Goal: Task Accomplishment & Management: Complete application form

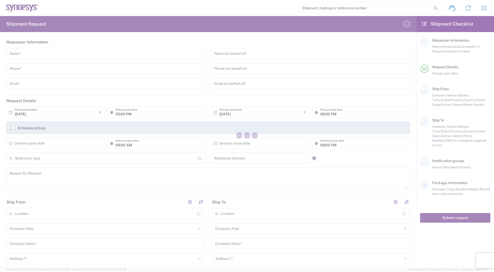
type input "[GEOGRAPHIC_DATA]"
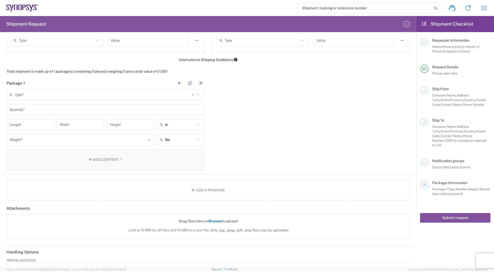
scroll to position [435, 0]
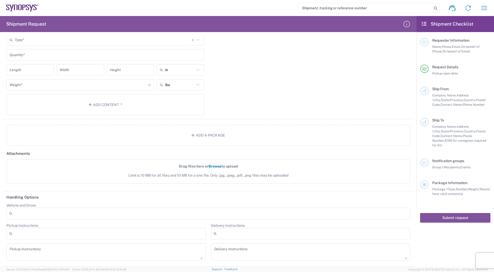
click at [132, 211] on div at bounding box center [207, 213] width 403 height 12
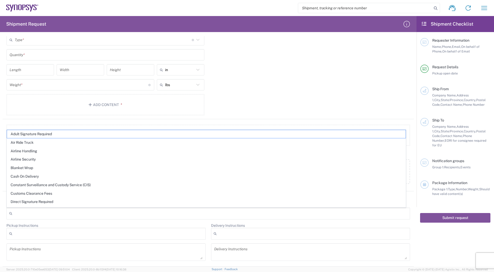
click at [128, 217] on div at bounding box center [207, 213] width 403 height 12
click at [87, 234] on div at bounding box center [105, 233] width 199 height 12
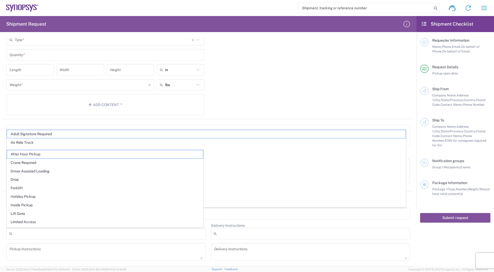
click at [2, 228] on form "Requester Information Name * Phone * Email * Name (on behalf of) Phone (on beha…" at bounding box center [208, 151] width 416 height 230
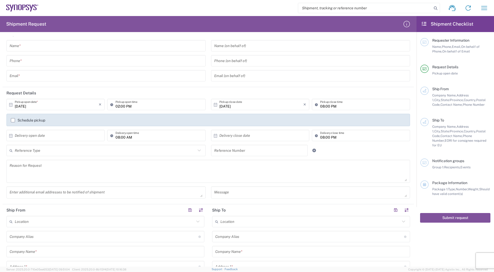
scroll to position [0, 0]
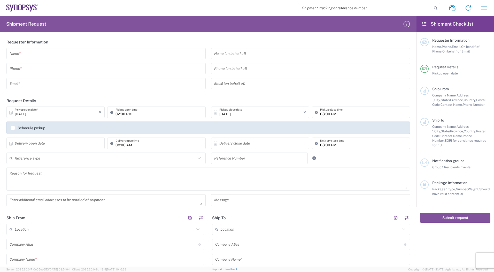
click at [55, 58] on input "text" at bounding box center [106, 53] width 193 height 9
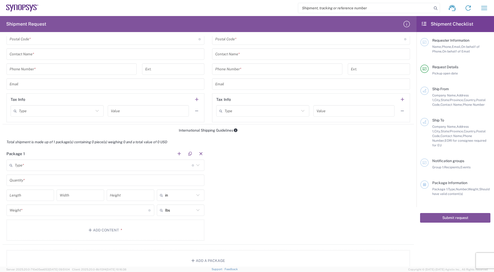
scroll to position [361, 0]
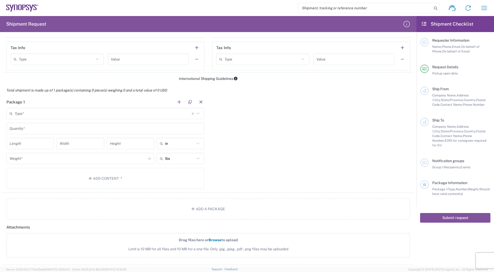
click at [40, 113] on input "text" at bounding box center [103, 113] width 177 height 9
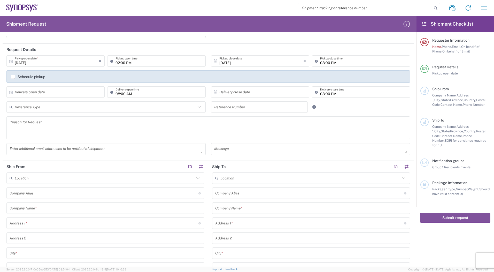
scroll to position [0, 0]
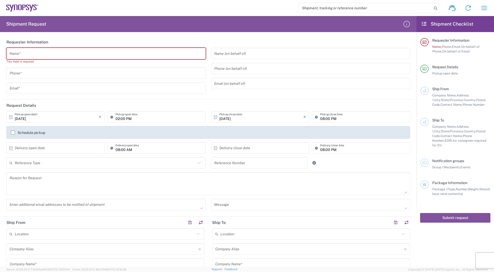
click at [49, 59] on div "This field is required" at bounding box center [105, 61] width 199 height 5
click at [51, 54] on input "text" at bounding box center [106, 53] width 193 height 9
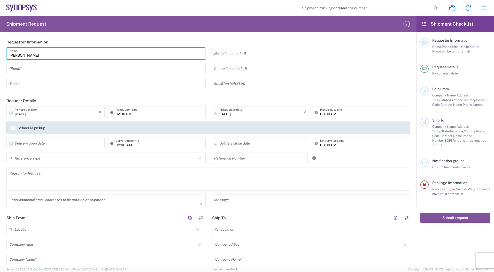
type input "[PERSON_NAME]"
click at [42, 70] on input "tel" at bounding box center [106, 68] width 193 height 9
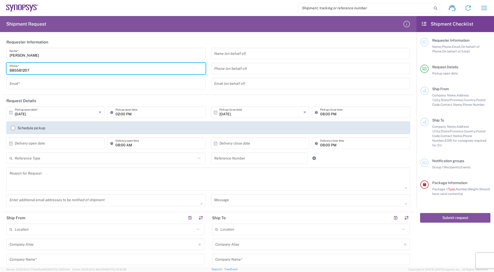
type input "885581207"
click at [44, 82] on input "text" at bounding box center [106, 83] width 193 height 9
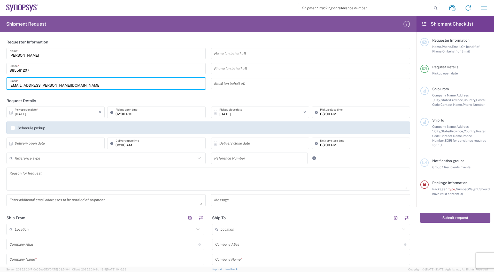
type input "[EMAIL_ADDRESS][PERSON_NAME][DOMAIN_NAME]"
click at [228, 54] on input "text" at bounding box center [310, 53] width 193 height 9
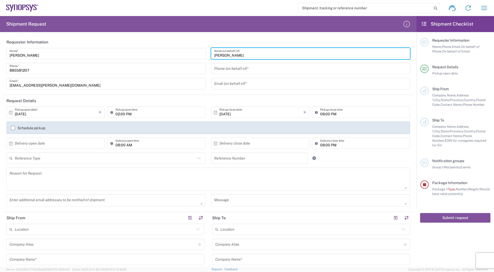
type input "[PERSON_NAME]"
click at [235, 69] on input "tel" at bounding box center [310, 68] width 193 height 9
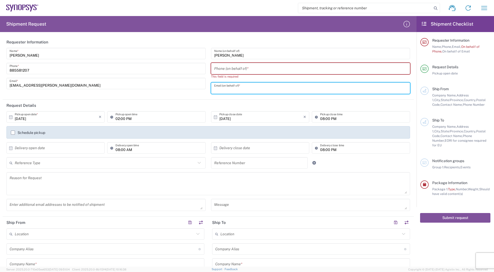
click at [225, 85] on input "text" at bounding box center [310, 88] width 193 height 9
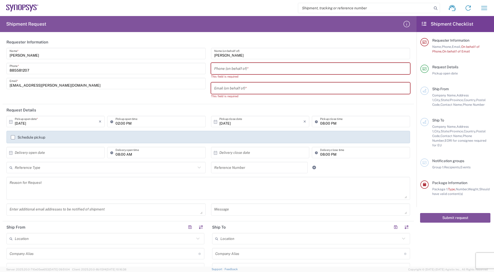
click at [249, 72] on input "tel" at bounding box center [310, 68] width 193 height 9
paste input "[PHONE_NUMBER]"
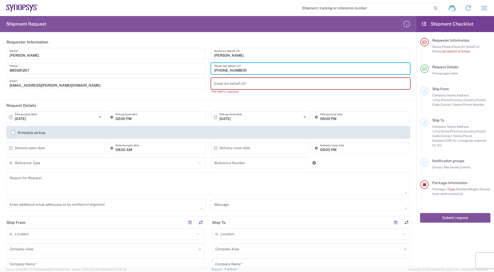
type input "[PHONE_NUMBER]"
click at [220, 85] on input "text" at bounding box center [310, 83] width 193 height 9
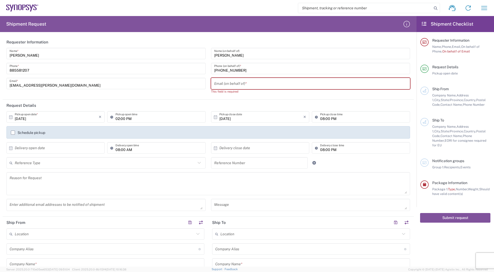
click at [238, 84] on input "text" at bounding box center [310, 83] width 193 height 9
paste input "[EMAIL_ADDRESS][PERSON_NAME][DOMAIN_NAME]"
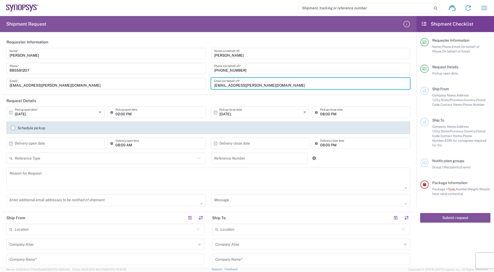
type input "[EMAIL_ADDRESS][PERSON_NAME][DOMAIN_NAME]"
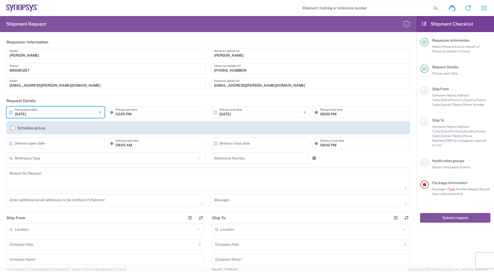
click at [65, 109] on input "[DATE]" at bounding box center [57, 112] width 84 height 9
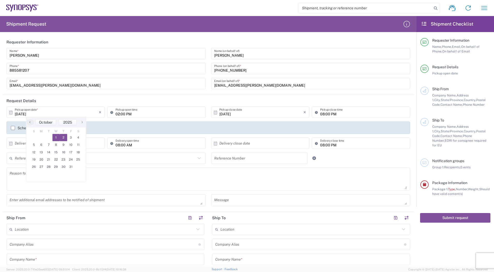
click at [64, 136] on span "2" at bounding box center [63, 137] width 7 height 7
type input "[DATE]"
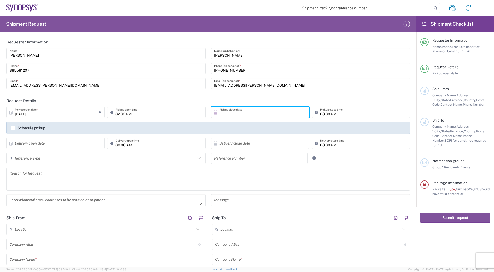
click at [223, 112] on input "text" at bounding box center [261, 112] width 84 height 9
click at [140, 178] on textarea at bounding box center [208, 179] width 397 height 20
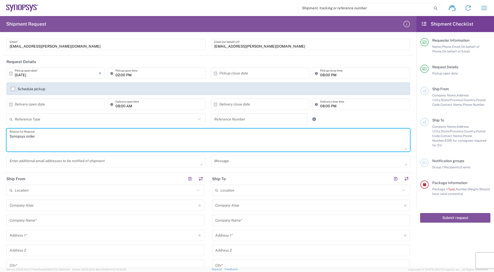
scroll to position [52, 0]
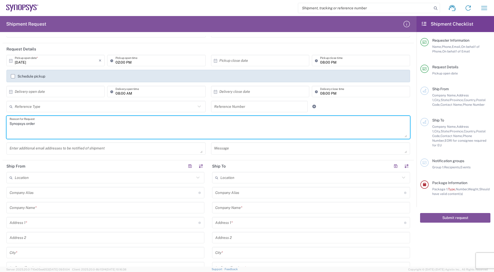
type textarea "Synopsys order"
click at [36, 178] on input "text" at bounding box center [105, 177] width 180 height 9
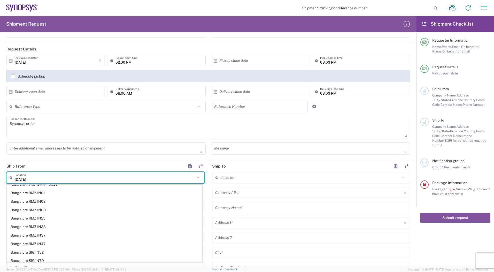
scroll to position [0, 0]
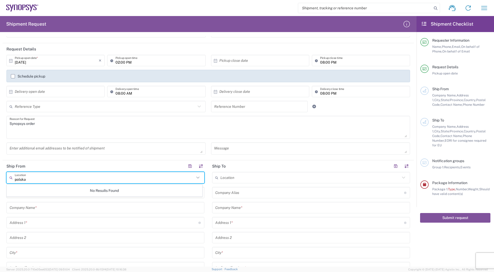
type input "polska"
click at [3, 202] on main "polska Location No Results Found Company [PERSON_NAME] Address short code to en…" at bounding box center [106, 276] width 206 height 209
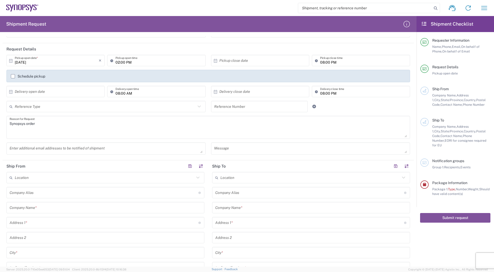
click at [57, 193] on input "text" at bounding box center [104, 192] width 189 height 9
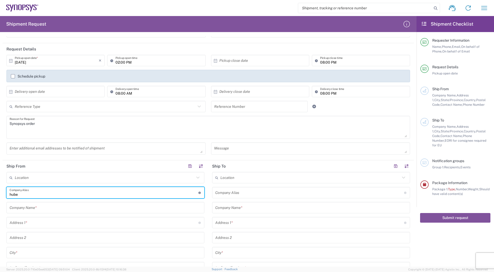
type input "[PERSON_NAME]"
drag, startPoint x: 17, startPoint y: 194, endPoint x: -3, endPoint y: 194, distance: 20.4
click at [0, 194] on html "Shipment request Shipment tracking Employee non-product shipment request My shi…" at bounding box center [247, 136] width 494 height 272
click at [53, 179] on input "text" at bounding box center [105, 177] width 180 height 9
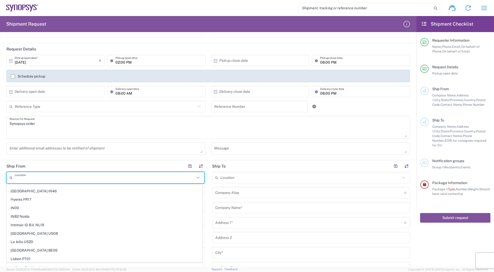
scroll to position [647, 0]
click at [3, 209] on main "Location [GEOGRAPHIC_DATA] DE04 Agrate Brianza IT01 [GEOGRAPHIC_DATA] DE02 [GEO…" at bounding box center [106, 276] width 206 height 209
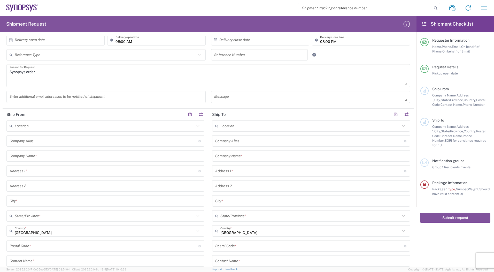
scroll to position [155, 0]
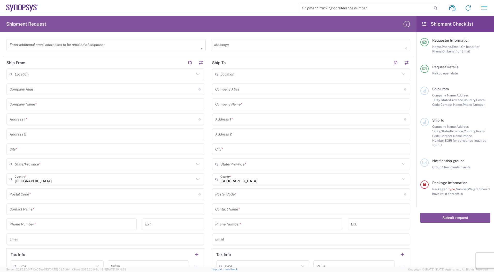
click at [117, 75] on input "text" at bounding box center [105, 74] width 180 height 9
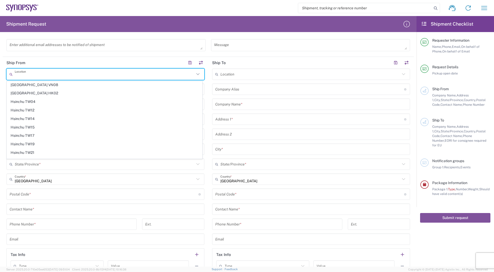
scroll to position [517, 0]
click at [2, 95] on form "Requester Information [PERSON_NAME] Name * [PHONE_NUMBER] Phone * [EMAIL_ADDRES…" at bounding box center [208, 151] width 416 height 230
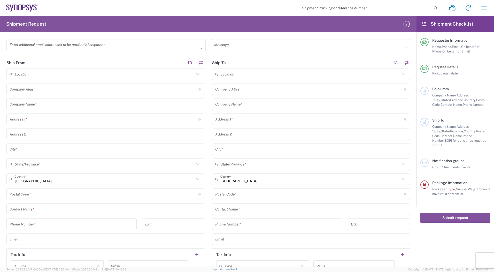
click at [26, 91] on input "text" at bounding box center [104, 89] width 189 height 9
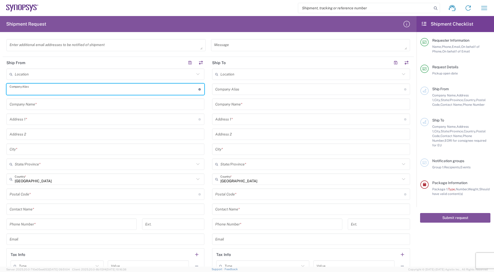
click at [36, 106] on input "text" at bounding box center [106, 104] width 192 height 9
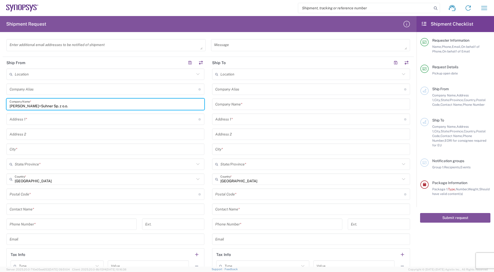
type input "[PERSON_NAME]+Suhner Sp. z o.o."
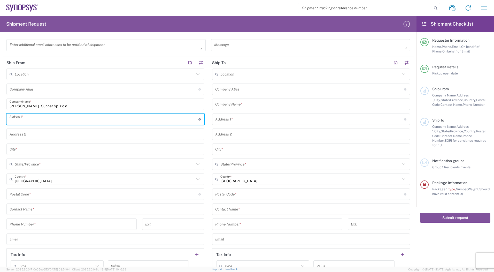
click at [30, 121] on input "text" at bounding box center [104, 119] width 189 height 9
type input "ul. [STREET_ADDRESS]"
click at [26, 136] on input "text" at bounding box center [106, 134] width 192 height 9
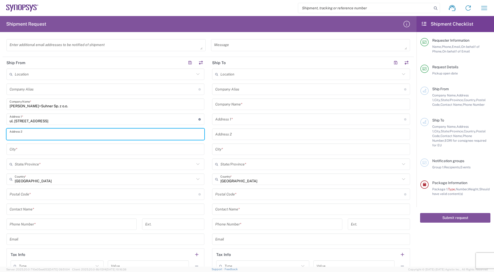
click at [24, 148] on input "text" at bounding box center [106, 149] width 192 height 9
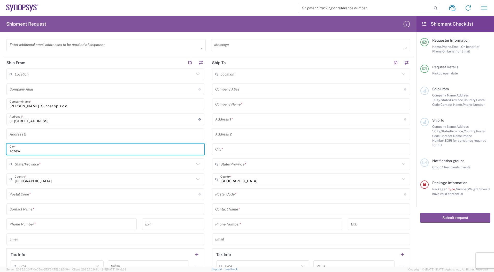
type input "Tczew"
click at [32, 162] on input "text" at bounding box center [105, 164] width 180 height 9
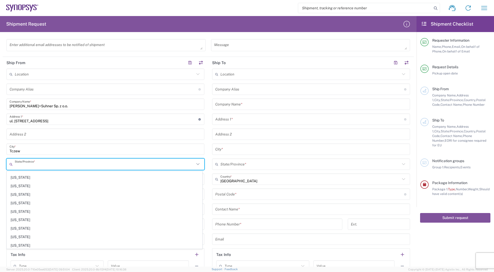
scroll to position [397, 0]
click at [0, 181] on html "Shipment request Shipment tracking Employee non-product shipment request My shi…" at bounding box center [247, 136] width 494 height 272
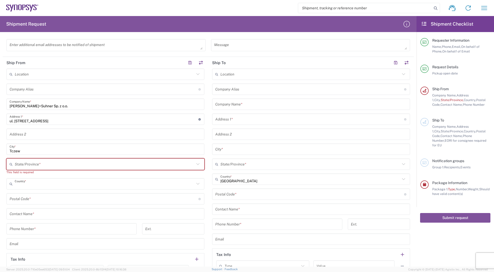
click at [43, 182] on input "text" at bounding box center [105, 183] width 180 height 9
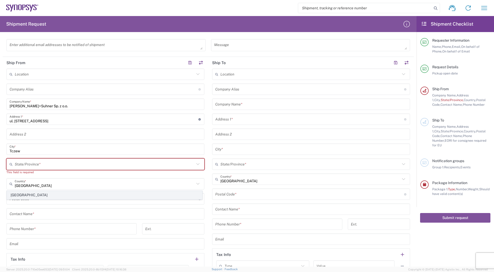
click at [23, 194] on span "[GEOGRAPHIC_DATA]" at bounding box center [104, 195] width 195 height 8
type input "[GEOGRAPHIC_DATA]"
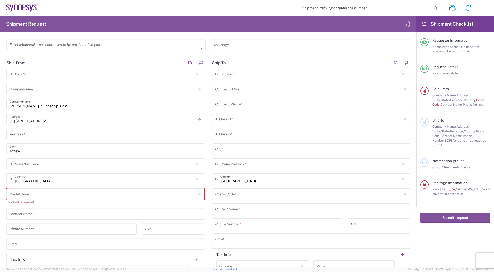
click at [27, 195] on input "undefined" at bounding box center [104, 194] width 189 height 9
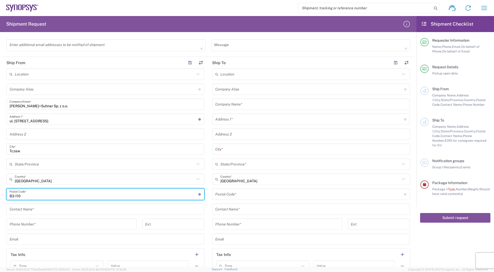
type input "83-110"
click at [27, 210] on input "text" at bounding box center [106, 208] width 192 height 9
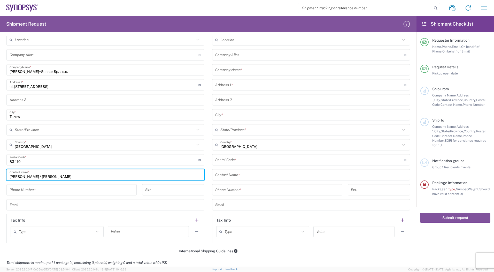
scroll to position [207, 0]
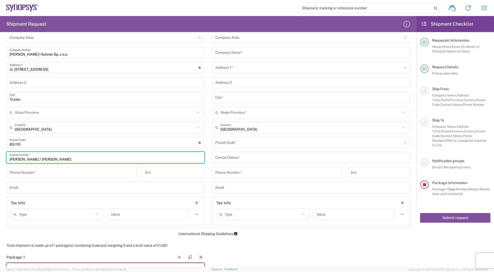
drag, startPoint x: 47, startPoint y: 158, endPoint x: 35, endPoint y: 159, distance: 11.7
click at [35, 159] on input "[PERSON_NAME] / [PERSON_NAME]" at bounding box center [106, 157] width 192 height 9
click at [60, 157] on input "[PERSON_NAME] / [PERSON_NAME]" at bounding box center [106, 157] width 192 height 9
drag, startPoint x: 64, startPoint y: 158, endPoint x: 33, endPoint y: 159, distance: 31.0
click at [33, 159] on input "[PERSON_NAME] / [PERSON_NAME]" at bounding box center [106, 157] width 192 height 9
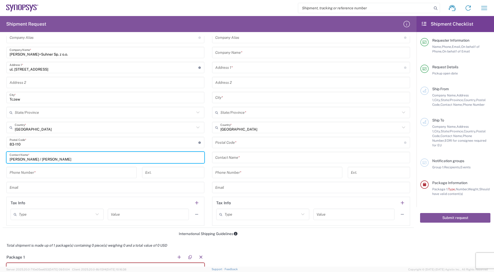
click at [86, 188] on input "text" at bounding box center [106, 187] width 192 height 9
drag, startPoint x: 61, startPoint y: 159, endPoint x: 33, endPoint y: 159, distance: 27.6
click at [33, 159] on input "[PERSON_NAME] / [PERSON_NAME]" at bounding box center [106, 157] width 192 height 9
type input "[PERSON_NAME]"
click at [2, 167] on form "Requester Information [PERSON_NAME] Name * [PHONE_NUMBER] Phone * [EMAIL_ADDRES…" at bounding box center [208, 151] width 416 height 230
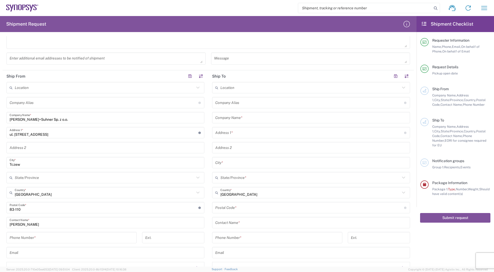
scroll to position [103, 0]
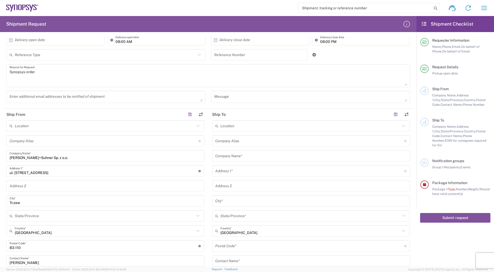
click at [231, 162] on div "Location [GEOGRAPHIC_DATA] DE04 Agrate Brianza IT01 [GEOGRAPHIC_DATA] DE02 [GEO…" at bounding box center [311, 224] width 198 height 209
click at [233, 158] on input "text" at bounding box center [311, 155] width 192 height 9
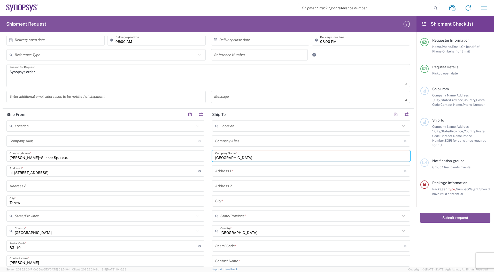
type input "[GEOGRAPHIC_DATA]"
click at [233, 172] on input "text" at bounding box center [309, 170] width 189 height 9
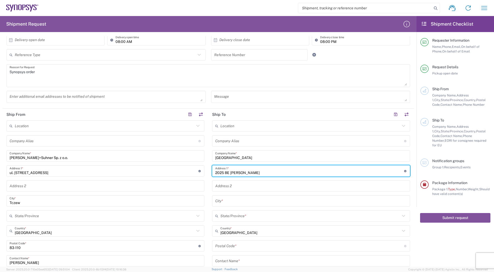
click at [226, 171] on input "2025 BE [PERSON_NAME]" at bounding box center [309, 170] width 189 height 9
type input "[STREET_ADDRESS][PERSON_NAME]"
click at [230, 199] on input "text" at bounding box center [311, 200] width 192 height 9
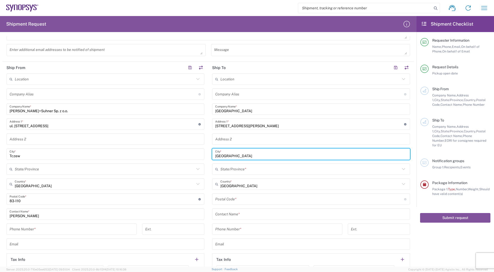
scroll to position [155, 0]
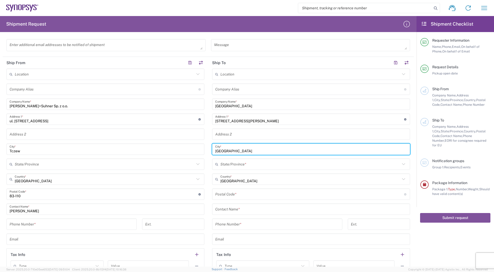
drag, startPoint x: 219, startPoint y: 149, endPoint x: 247, endPoint y: 152, distance: 28.3
drag, startPoint x: 231, startPoint y: 151, endPoint x: 209, endPoint y: 154, distance: 21.7
click at [209, 154] on main "Location [GEOGRAPHIC_DATA] DE04 Agrate Brianza IT01 [GEOGRAPHIC_DATA] DE02 [GEO…" at bounding box center [311, 172] width 206 height 209
drag, startPoint x: 217, startPoint y: 151, endPoint x: 209, endPoint y: 152, distance: 8.4
click at [209, 152] on main "Location [GEOGRAPHIC_DATA] DE04 Agrate Brianza IT01 [GEOGRAPHIC_DATA] DE02 [GEO…" at bounding box center [311, 172] width 206 height 209
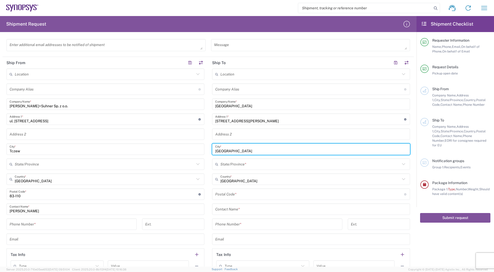
paste input "ILLSBORO"
type input "HILLSBORO"
click at [259, 167] on input "text" at bounding box center [310, 164] width 180 height 9
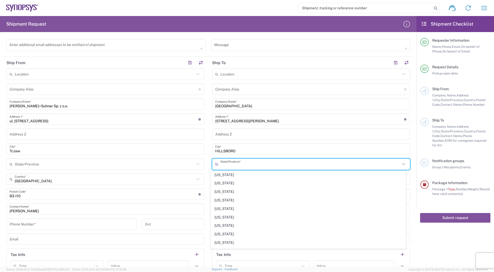
scroll to position [294, 0]
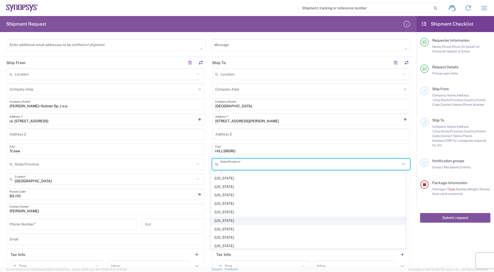
click at [231, 221] on span "[US_STATE]" at bounding box center [308, 220] width 195 height 8
type input "[US_STATE]"
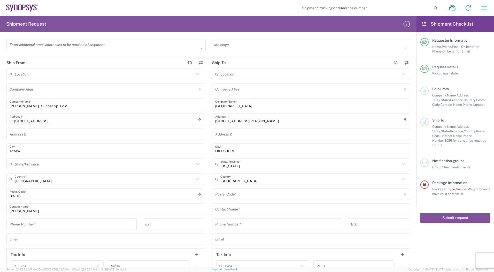
click at [245, 194] on input "undefined" at bounding box center [309, 194] width 189 height 9
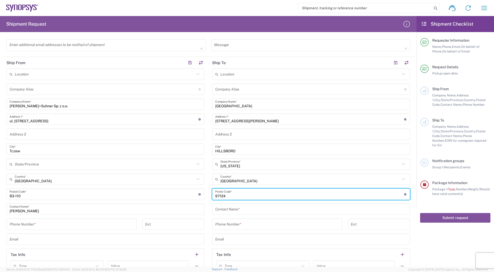
type input "97124"
click at [253, 209] on input "text" at bounding box center [311, 208] width 192 height 9
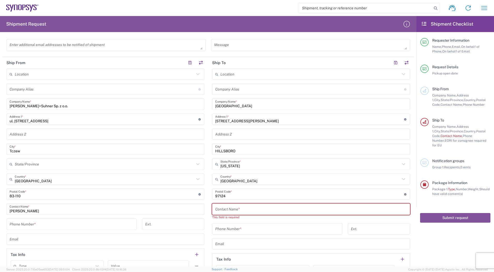
drag, startPoint x: 225, startPoint y: 207, endPoint x: 227, endPoint y: 210, distance: 3.7
click at [225, 207] on input "text" at bounding box center [311, 208] width 192 height 9
paste input "[PERSON_NAME]"
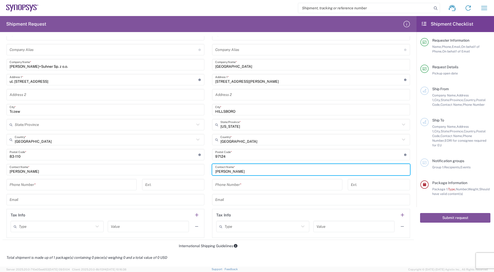
scroll to position [207, 0]
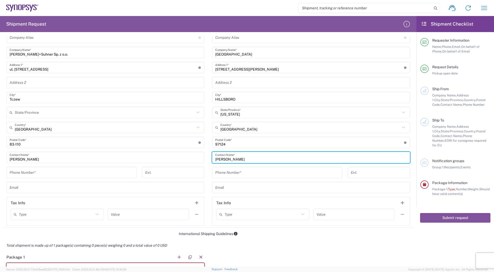
type input "[PERSON_NAME]"
click at [237, 167] on div "Phone Number *" at bounding box center [277, 172] width 130 height 11
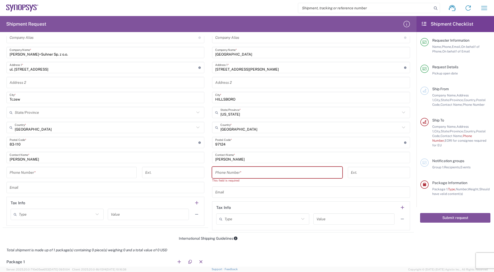
drag, startPoint x: 238, startPoint y: 169, endPoint x: 241, endPoint y: 169, distance: 2.6
click at [238, 169] on input "tel" at bounding box center [277, 172] width 124 height 9
paste input "[PHONE_NUMBER]"
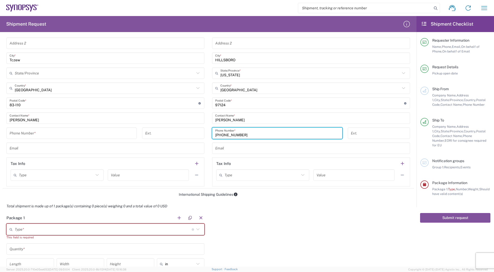
scroll to position [258, 0]
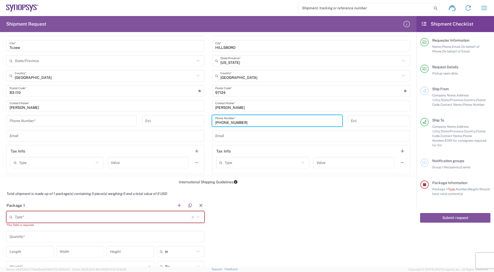
type input "[PHONE_NUMBER]"
click at [236, 135] on input "text" at bounding box center [311, 135] width 192 height 9
drag, startPoint x: 322, startPoint y: 136, endPoint x: 327, endPoint y: 138, distance: 4.9
click at [322, 136] on input "text" at bounding box center [311, 135] width 192 height 9
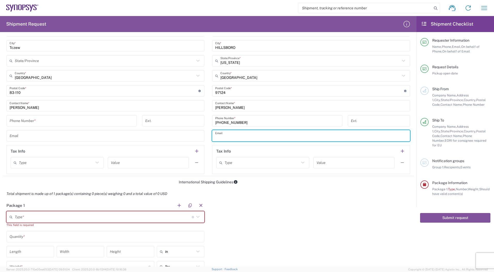
paste input "[PERSON_NAME][EMAIL_ADDRESS][PERSON_NAME][DOMAIN_NAME]"
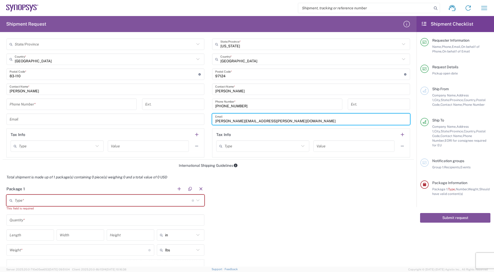
scroll to position [310, 0]
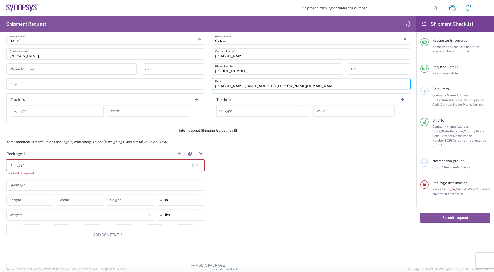
type input "[PERSON_NAME][EMAIL_ADDRESS][PERSON_NAME][DOMAIN_NAME]"
click at [96, 112] on icon at bounding box center [97, 111] width 3 height 2
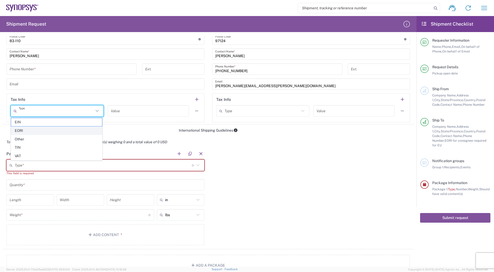
click at [65, 128] on span "EORI" at bounding box center [56, 131] width 91 height 8
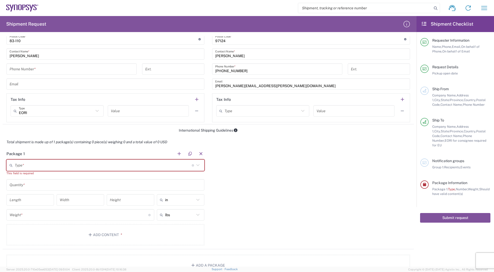
type input "EORI"
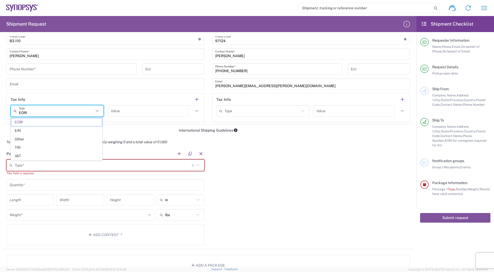
click at [83, 111] on input "EORI" at bounding box center [56, 110] width 75 height 9
click at [257, 159] on div "Package 1 Type * Material used to package goods Bale(s) Basket(s) Bolt(s) Bottl…" at bounding box center [208, 198] width 411 height 101
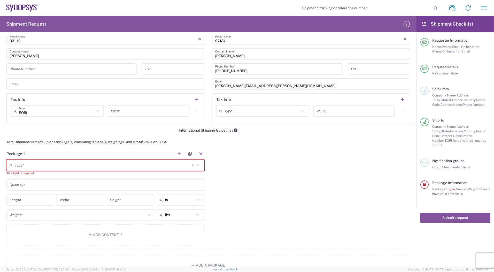
click at [196, 166] on icon at bounding box center [197, 165] width 7 height 7
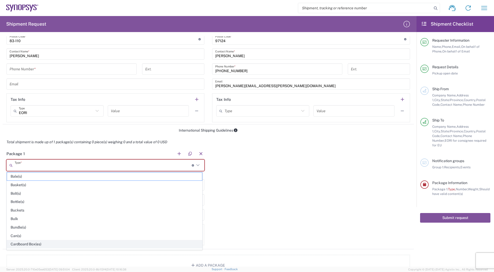
click at [27, 243] on span "Cardboard Box(es)" at bounding box center [104, 244] width 195 height 8
type input "Cardboard Box(es)"
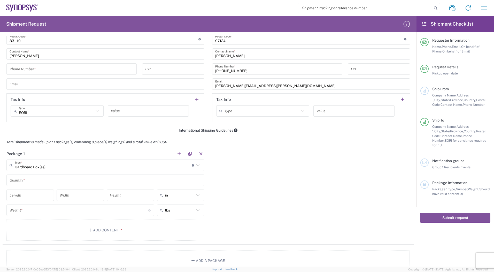
click at [41, 193] on input "number" at bounding box center [30, 195] width 41 height 9
click at [43, 182] on input "text" at bounding box center [106, 180] width 192 height 9
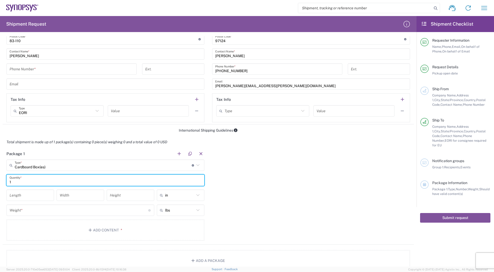
type input "1"
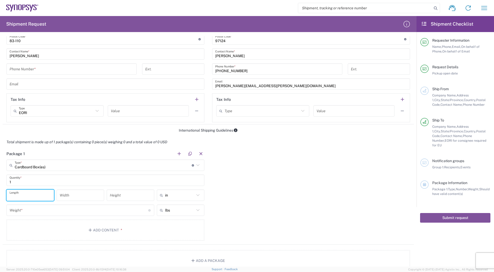
click at [28, 195] on input "number" at bounding box center [30, 195] width 41 height 9
type input "39"
click at [58, 194] on div "Width" at bounding box center [81, 194] width 48 height 11
click at [72, 198] on input "number" at bounding box center [80, 195] width 41 height 9
type input "30"
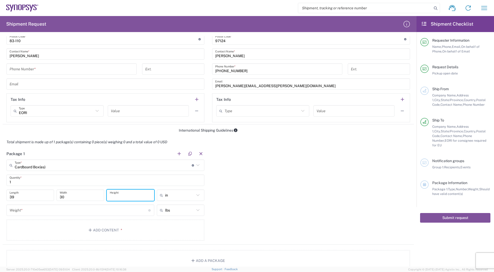
click at [114, 196] on input "number" at bounding box center [130, 195] width 41 height 9
type input "7"
click at [223, 200] on div "Package 1 Cardboard Box(es) Type * Material used to package goods Bale(s) Baske…" at bounding box center [208, 196] width 411 height 97
click at [197, 196] on icon at bounding box center [197, 195] width 7 height 7
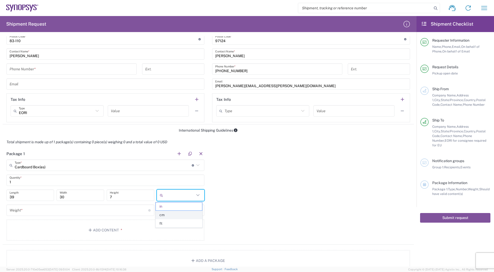
click at [174, 214] on span "cm" at bounding box center [179, 215] width 46 height 8
type input "99.06"
type input "76.2"
type input "17.78"
type input "cm"
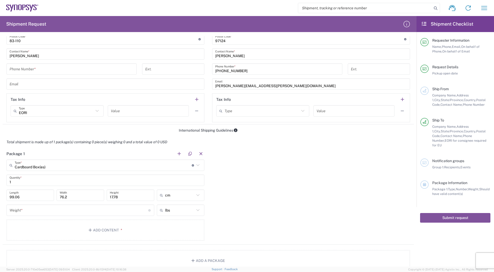
click at [222, 203] on div "Package 1 Cardboard Box(es) Type * Material used to package goods Bale(s) Baske…" at bounding box center [208, 196] width 411 height 97
drag, startPoint x: 14, startPoint y: 197, endPoint x: 0, endPoint y: 198, distance: 14.0
click at [0, 198] on form "Requester Information [PERSON_NAME] Name * [PHONE_NUMBER] Phone * [EMAIL_ADDRES…" at bounding box center [208, 151] width 416 height 230
click at [20, 193] on input "99.06" at bounding box center [30, 195] width 41 height 9
drag, startPoint x: 21, startPoint y: 197, endPoint x: -4, endPoint y: 198, distance: 25.1
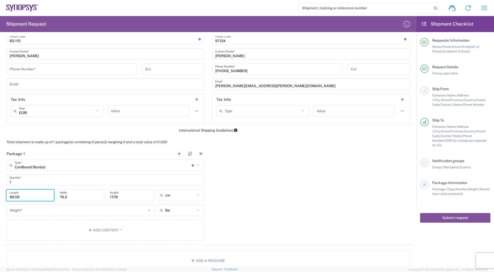
click at [0, 198] on html "Shipment request Shipment tracking Employee non-product shipment request My shi…" at bounding box center [247, 136] width 494 height 272
type input "39"
drag, startPoint x: 67, startPoint y: 197, endPoint x: 50, endPoint y: 197, distance: 16.8
click at [50, 197] on div "39 Length 76.2 Width 17.78 Height cm in cm ft" at bounding box center [105, 196] width 200 height 15
type input "30"
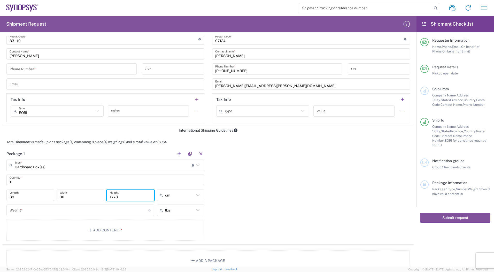
drag, startPoint x: 121, startPoint y: 195, endPoint x: 96, endPoint y: 197, distance: 24.8
click at [96, 196] on div "39 Length 30 Width 17.78 Height cm in cm ft" at bounding box center [105, 196] width 200 height 15
type input "7"
drag, startPoint x: 279, startPoint y: 210, endPoint x: 272, endPoint y: 209, distance: 8.0
click at [279, 210] on div "Package 1 Cardboard Box(es) Type * Material used to package goods Bale(s) Baske…" at bounding box center [208, 196] width 411 height 97
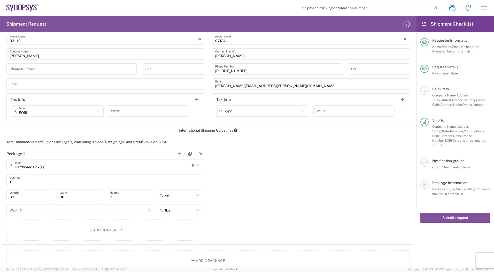
click at [196, 210] on icon at bounding box center [197, 210] width 7 height 7
click at [169, 229] on span "kgs" at bounding box center [179, 230] width 46 height 8
type input "kgs"
click at [68, 211] on input "number" at bounding box center [79, 210] width 139 height 9
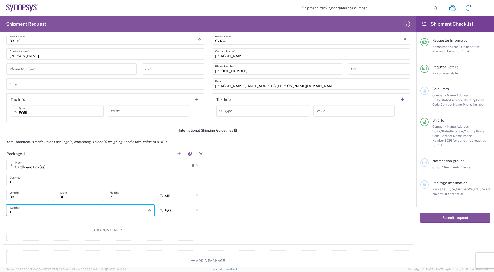
type input "1"
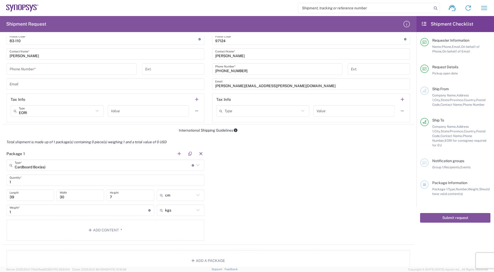
click at [302, 186] on div "Package 1 Cardboard Box(es) Type * Material used to package goods Bale(s) Baske…" at bounding box center [208, 196] width 411 height 97
click at [177, 155] on button "button" at bounding box center [178, 153] width 7 height 7
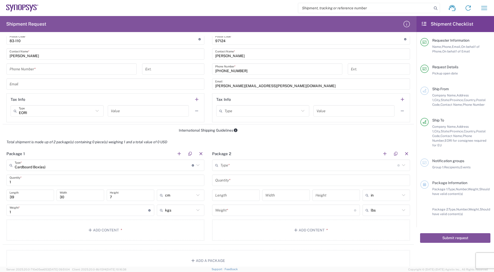
click at [226, 161] on input "text" at bounding box center [308, 165] width 177 height 9
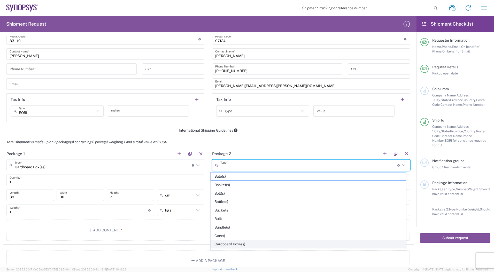
click at [223, 242] on span "Cardboard Box(es)" at bounding box center [308, 244] width 195 height 8
type input "Cardboard Box(es)"
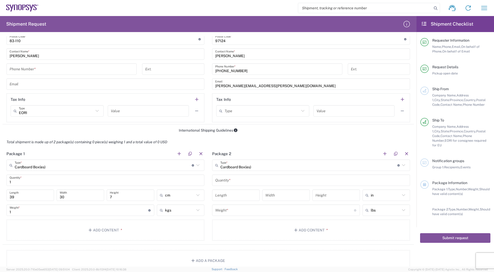
click at [236, 178] on input "text" at bounding box center [311, 180] width 192 height 9
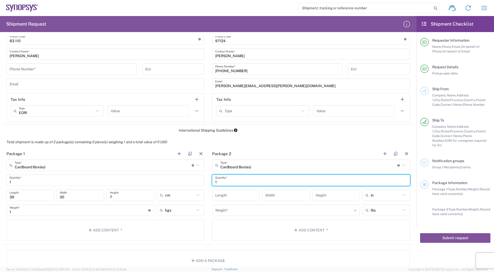
type input "1"
click at [230, 192] on input "number" at bounding box center [235, 195] width 41 height 9
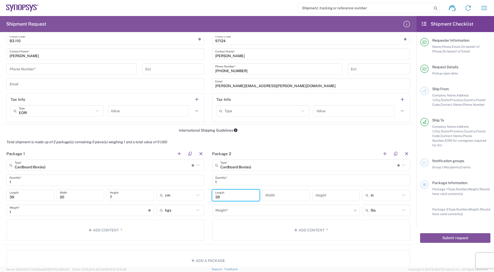
type input "39"
click at [267, 194] on input "number" at bounding box center [285, 195] width 41 height 9
type input "30"
click at [315, 197] on input "number" at bounding box center [335, 195] width 41 height 9
type input "7"
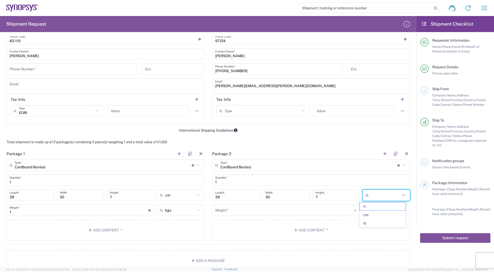
click at [393, 195] on input "text" at bounding box center [385, 195] width 29 height 8
click at [369, 213] on span "cm" at bounding box center [382, 215] width 46 height 8
type input "99.06"
type input "76.2"
type input "17.78"
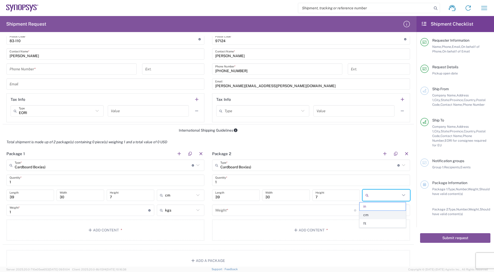
type input "cm"
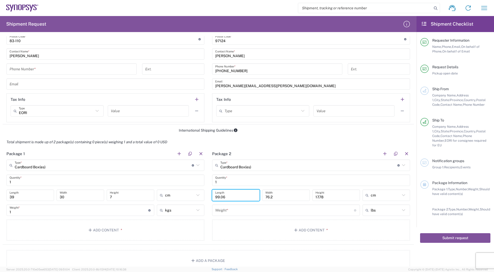
drag, startPoint x: 232, startPoint y: 196, endPoint x: 205, endPoint y: 194, distance: 27.2
click at [206, 196] on div "Package 1 Cardboard Box(es) Type * Material used to package goods Bale(s) Baske…" at bounding box center [208, 196] width 411 height 97
click at [256, 197] on div "37 Length 76.2 Width 17.78 Height cm in cm ft" at bounding box center [311, 196] width 200 height 15
drag, startPoint x: 233, startPoint y: 190, endPoint x: 219, endPoint y: 194, distance: 14.1
click at [219, 194] on div "37 Length" at bounding box center [236, 194] width 48 height 11
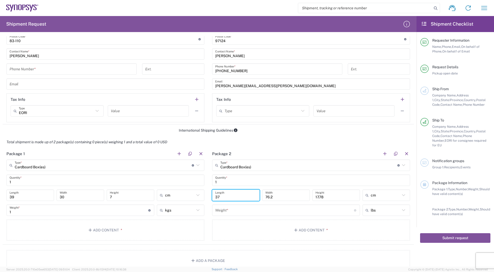
drag, startPoint x: 207, startPoint y: 198, endPoint x: 201, endPoint y: 195, distance: 6.5
click at [204, 198] on div "Package 1 Cardboard Box(es) Type * Material used to package goods Bale(s) Baske…" at bounding box center [208, 196] width 411 height 97
type input "39"
drag, startPoint x: 252, startPoint y: 200, endPoint x: 248, endPoint y: 199, distance: 3.9
click at [250, 200] on div "39 Length 76.2 Width 17.78 Height cm in cm ft" at bounding box center [311, 196] width 200 height 15
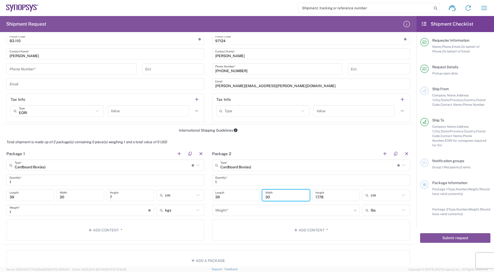
type input "30"
drag, startPoint x: 322, startPoint y: 198, endPoint x: 300, endPoint y: 199, distance: 22.5
click at [300, 199] on div "39 Length 30 Width 17.78 Height cm in cm ft" at bounding box center [311, 196] width 200 height 15
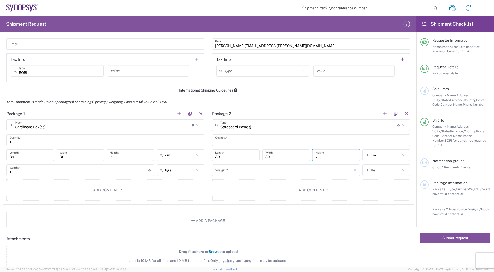
scroll to position [361, 0]
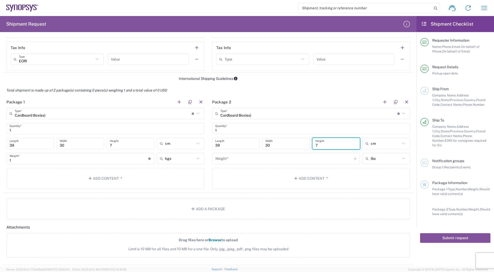
type input "7"
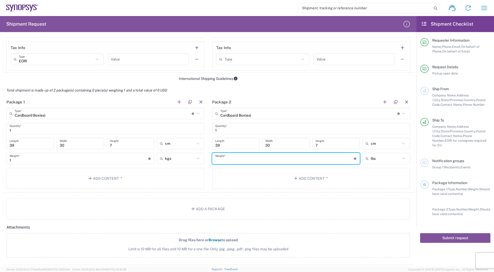
click at [278, 163] on input "number" at bounding box center [284, 158] width 139 height 9
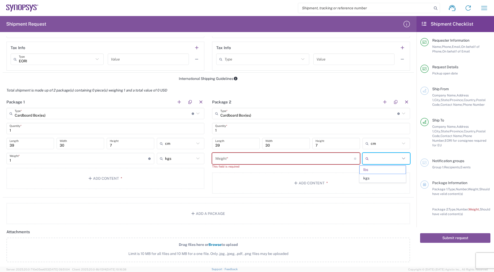
click at [393, 155] on input "text" at bounding box center [385, 158] width 29 height 8
click at [395, 156] on input "text" at bounding box center [385, 158] width 29 height 8
click at [371, 175] on span "kgs" at bounding box center [382, 178] width 46 height 8
type input "kgs"
click at [287, 161] on input "number" at bounding box center [284, 158] width 139 height 9
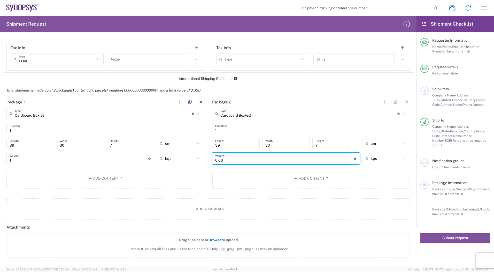
type input "0.66"
click at [110, 193] on agx-package-information "Total shipment is made up of 2 package(s) containing 0 piece(s) weighing 1.6600…" at bounding box center [208, 151] width 411 height 135
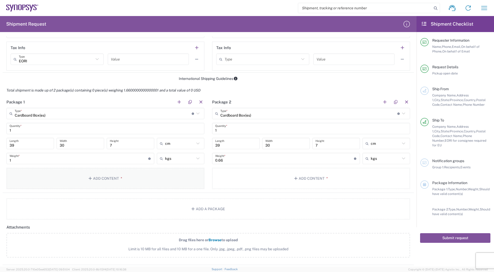
click at [116, 178] on button "Add Content *" at bounding box center [105, 178] width 198 height 21
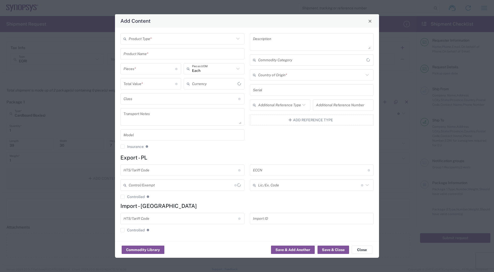
type input "US Dollar"
click at [370, 21] on span "Close" at bounding box center [370, 21] width 4 height 4
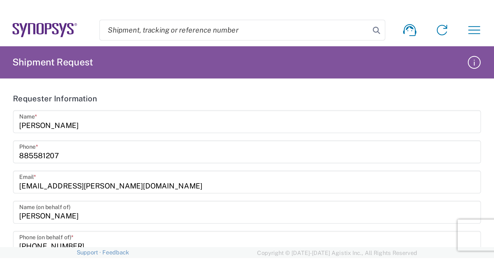
scroll to position [0, 0]
